Goal: Find specific fact: Find specific fact

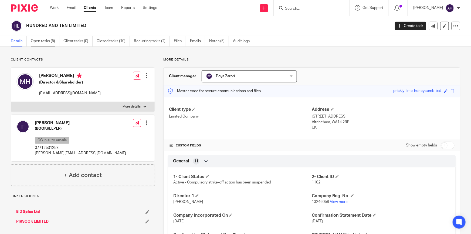
click at [49, 43] on link "Open tasks (5)" at bounding box center [45, 41] width 29 height 11
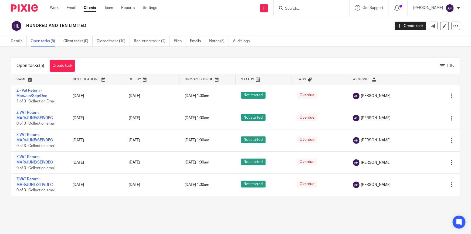
click at [92, 9] on link "Clients" at bounding box center [90, 7] width 12 height 5
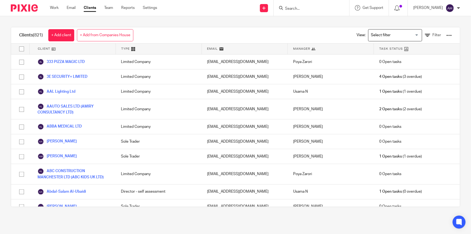
click at [419, 35] on div "Loading..." at bounding box center [420, 34] width 2 height 11
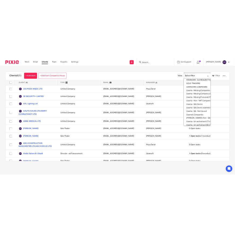
scroll to position [100, 0]
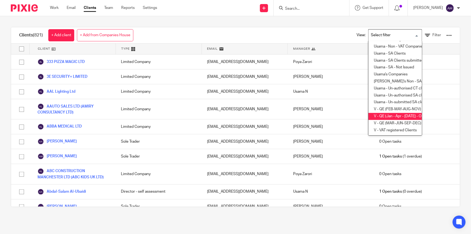
click at [397, 113] on li "V - QE (Jan - Apr - Jul - Oct)" at bounding box center [394, 116] width 53 height 7
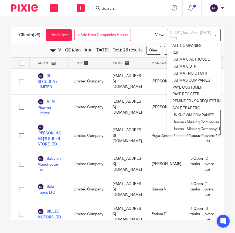
scroll to position [81, 0]
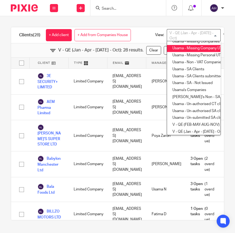
click at [153, 20] on div "Clients (28) + Add client + Add from Companies House View: V - QE (Jan - Apr - …" at bounding box center [117, 123] width 235 height 215
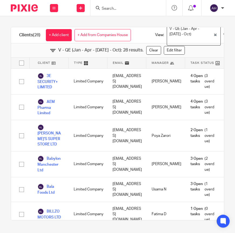
drag, startPoint x: 125, startPoint y: 8, endPoint x: 123, endPoint y: 10, distance: 2.9
click at [125, 8] on input "Search" at bounding box center [125, 8] width 49 height 5
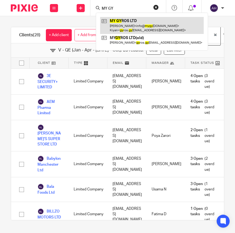
type input "MY GY"
click at [137, 19] on link at bounding box center [152, 25] width 104 height 17
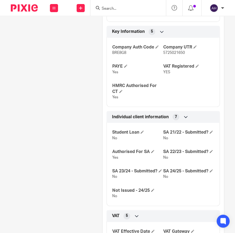
scroll to position [343, 0]
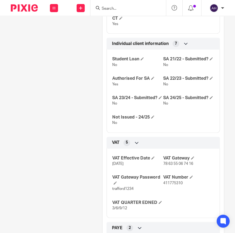
click at [173, 185] on span "411775310" at bounding box center [172, 184] width 19 height 4
copy span "411775310"
